Goal: Transaction & Acquisition: Purchase product/service

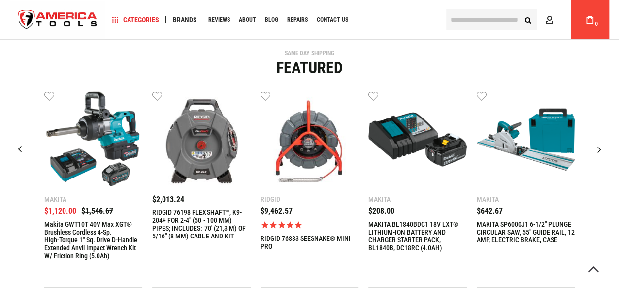
scroll to position [232, 0]
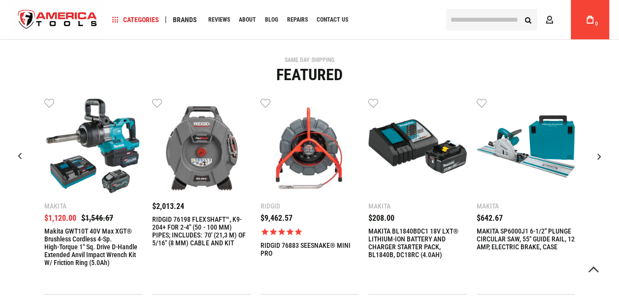
click at [303, 163] on img "3 / 9" at bounding box center [309, 146] width 98 height 98
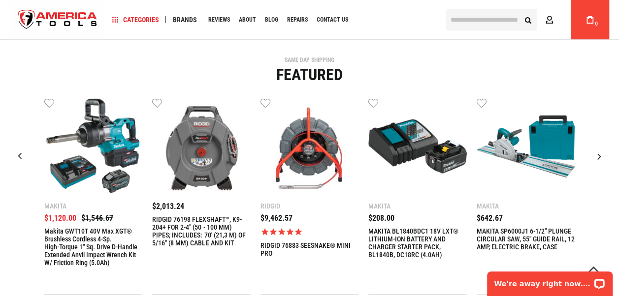
scroll to position [0, 0]
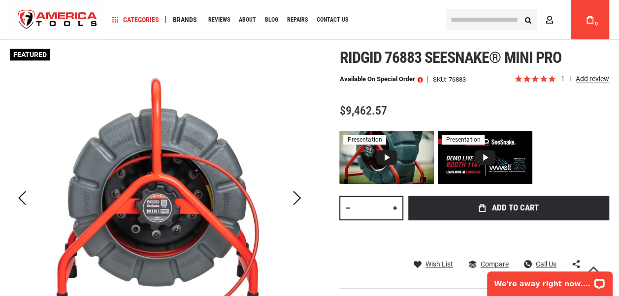
scroll to position [110, 0]
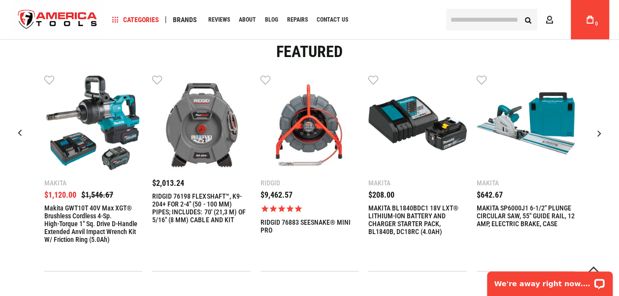
scroll to position [252, 0]
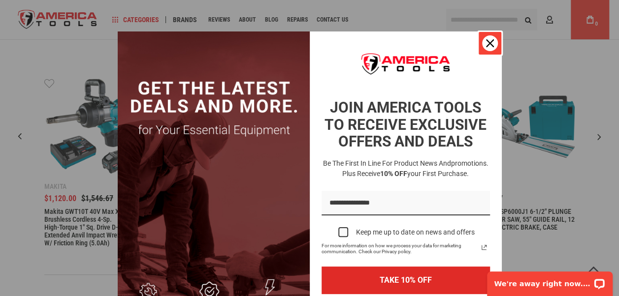
click at [489, 45] on icon "close icon" at bounding box center [490, 43] width 8 height 8
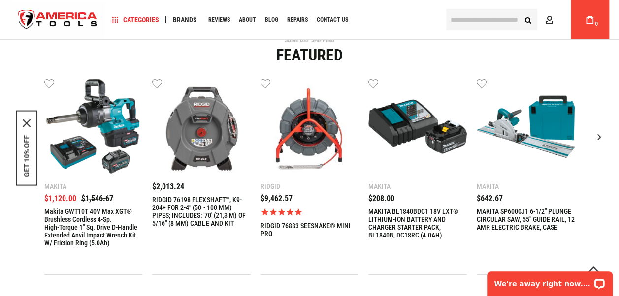
click at [482, 18] on input "text" at bounding box center [491, 20] width 91 height 22
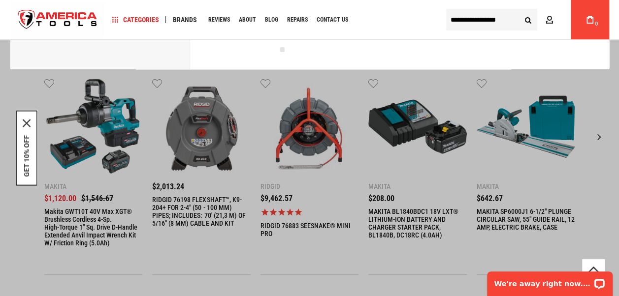
type input "**********"
click at [518, 10] on button "Search" at bounding box center [527, 19] width 19 height 19
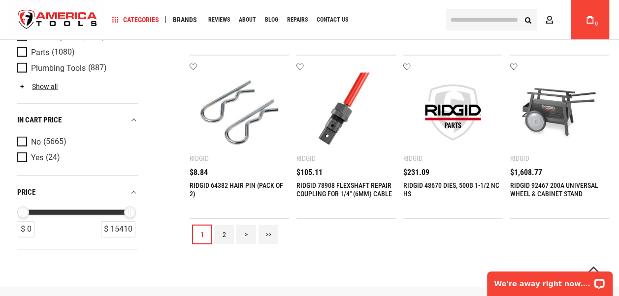
scroll to position [1038, 0]
